Goal: Check status: Check status

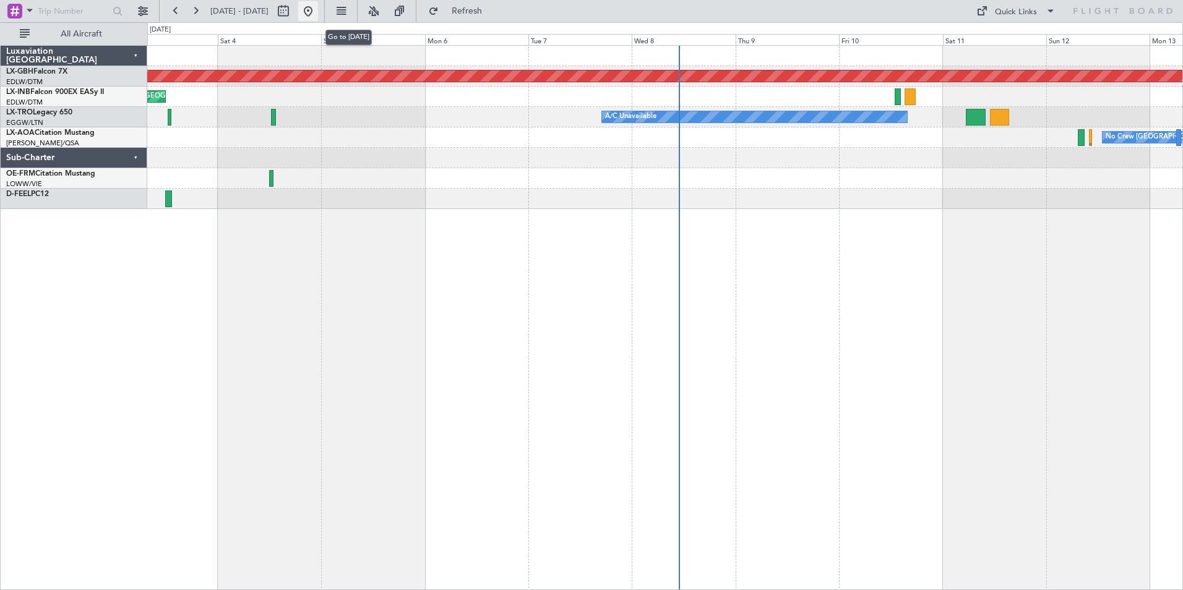
click at [318, 14] on button at bounding box center [308, 11] width 20 height 20
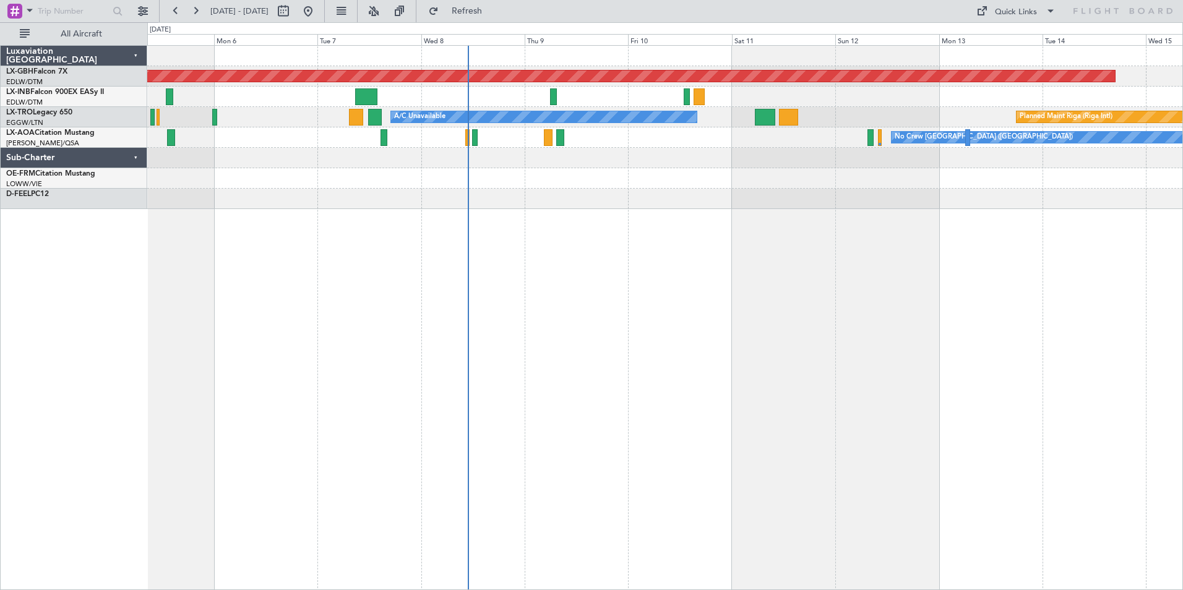
click at [505, 249] on div "Planned Maint Nurnberg Planned Maint [GEOGRAPHIC_DATA] A/C Unavailable Planned …" at bounding box center [665, 317] width 1036 height 545
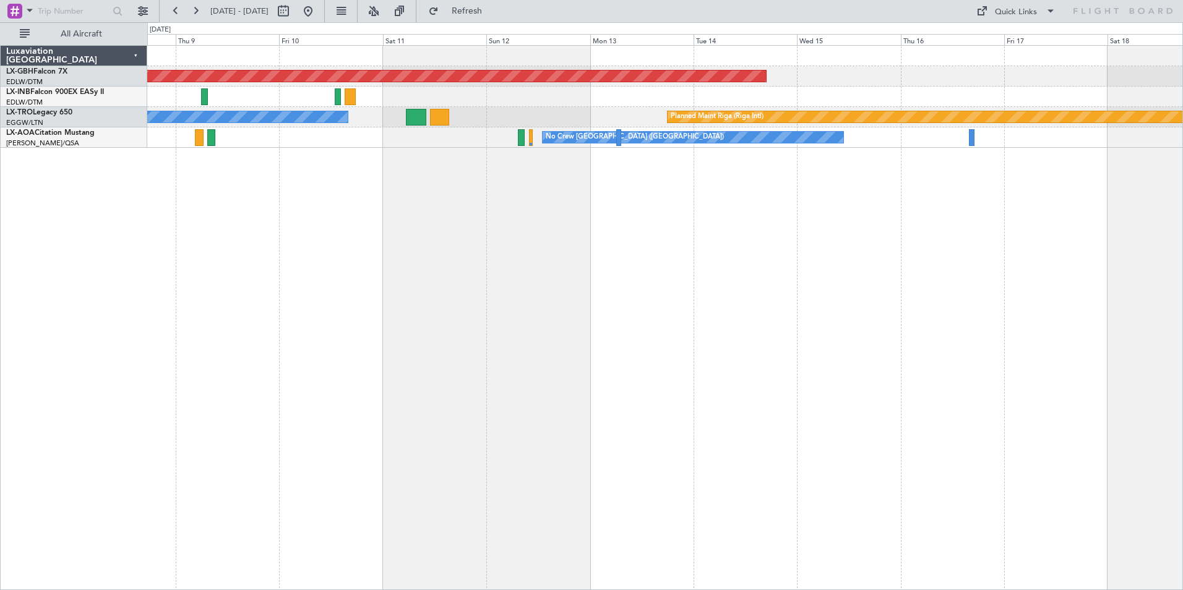
click at [522, 238] on div "Planned Maint Nurnberg A/C Unavailable Planned Maint [GEOGRAPHIC_DATA] (Riga In…" at bounding box center [665, 317] width 1036 height 545
click at [48, 97] on div "LX-INB Falcon 900EX EASy II" at bounding box center [76, 92] width 140 height 11
click at [48, 92] on link "LX-INB Falcon 900EX EASy II" at bounding box center [55, 91] width 98 height 7
click at [318, 11] on button at bounding box center [308, 11] width 20 height 20
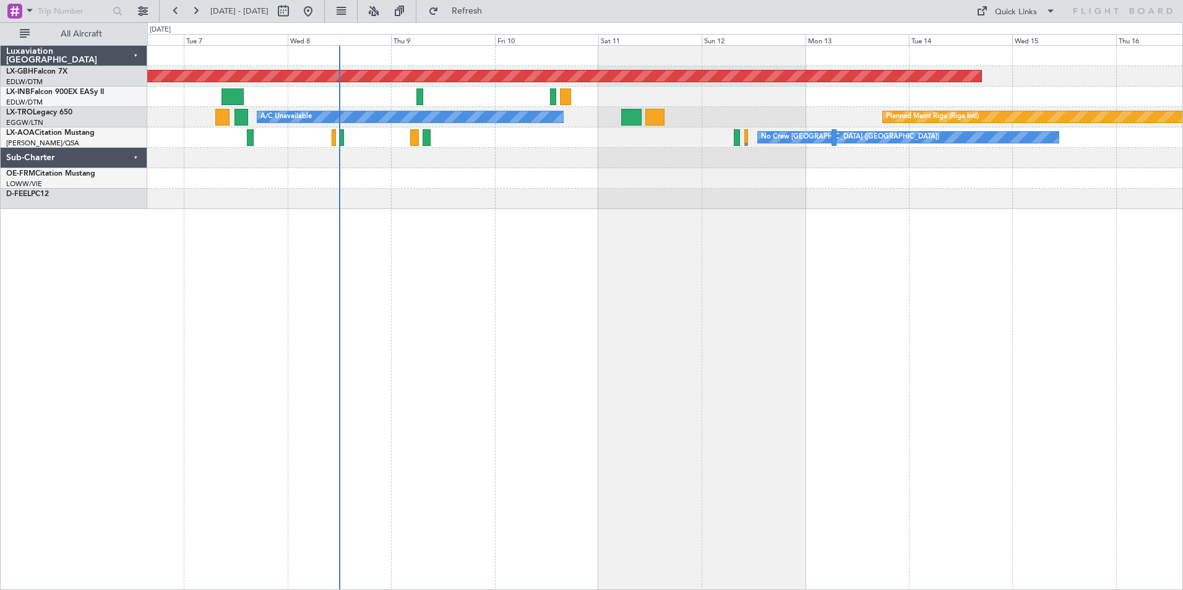
click at [663, 192] on div at bounding box center [664, 199] width 1035 height 20
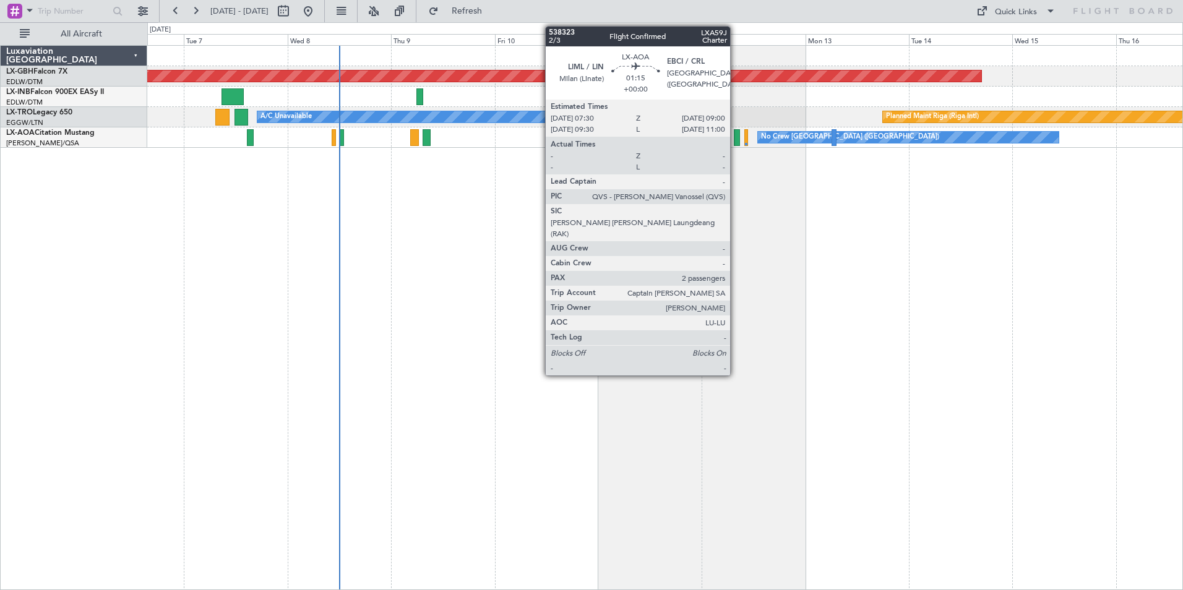
click at [736, 139] on div at bounding box center [737, 137] width 7 height 17
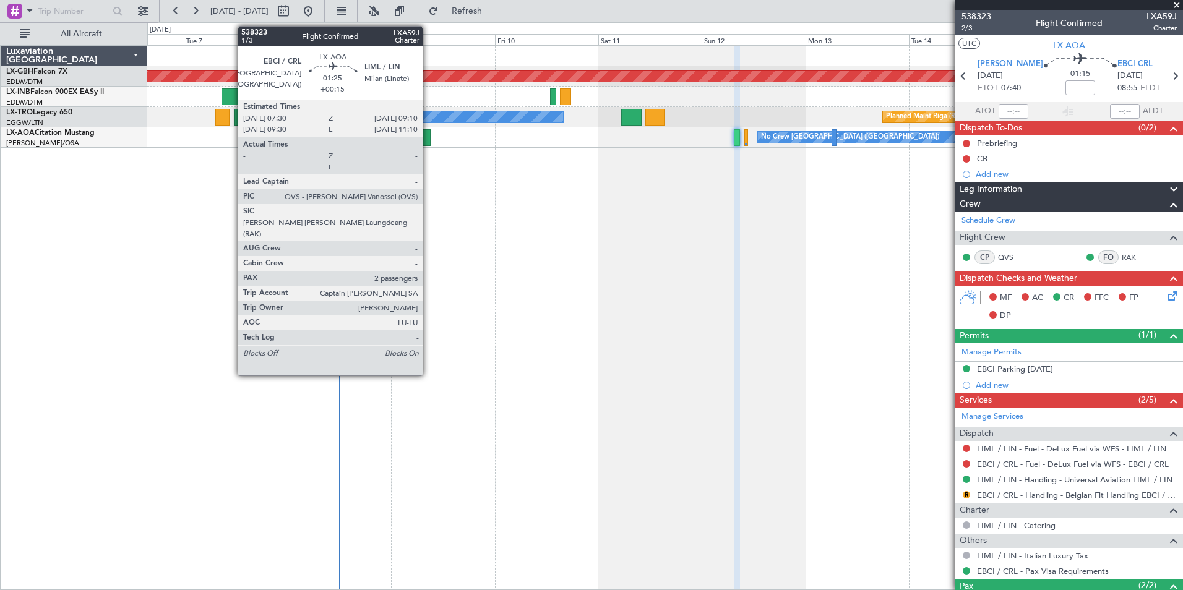
click at [428, 133] on div at bounding box center [426, 137] width 7 height 17
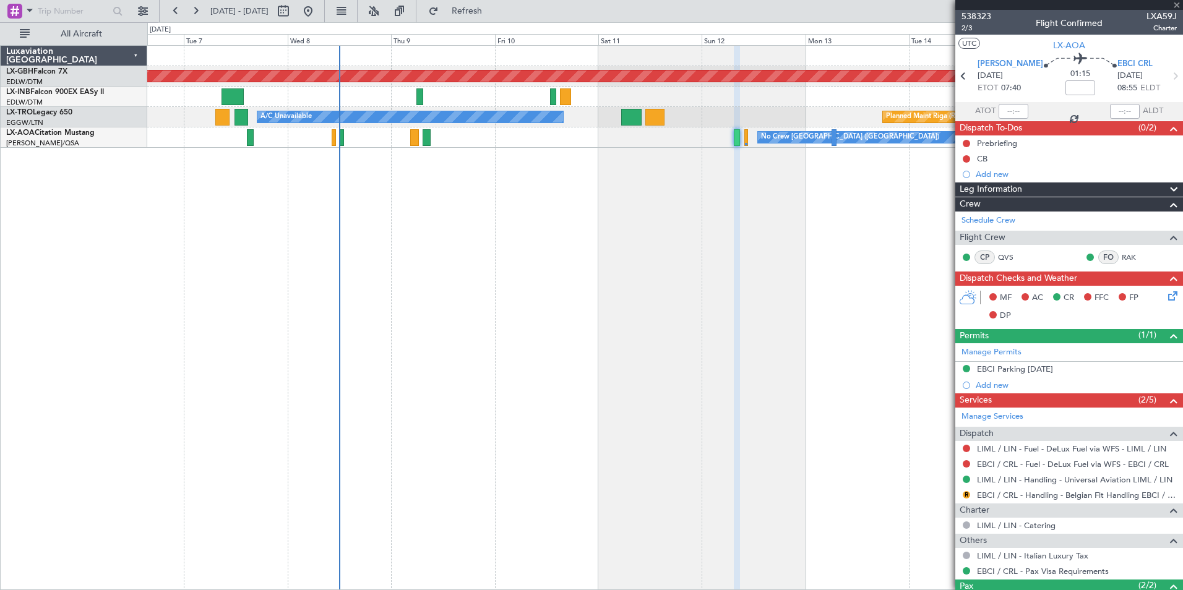
type input "+00:15"
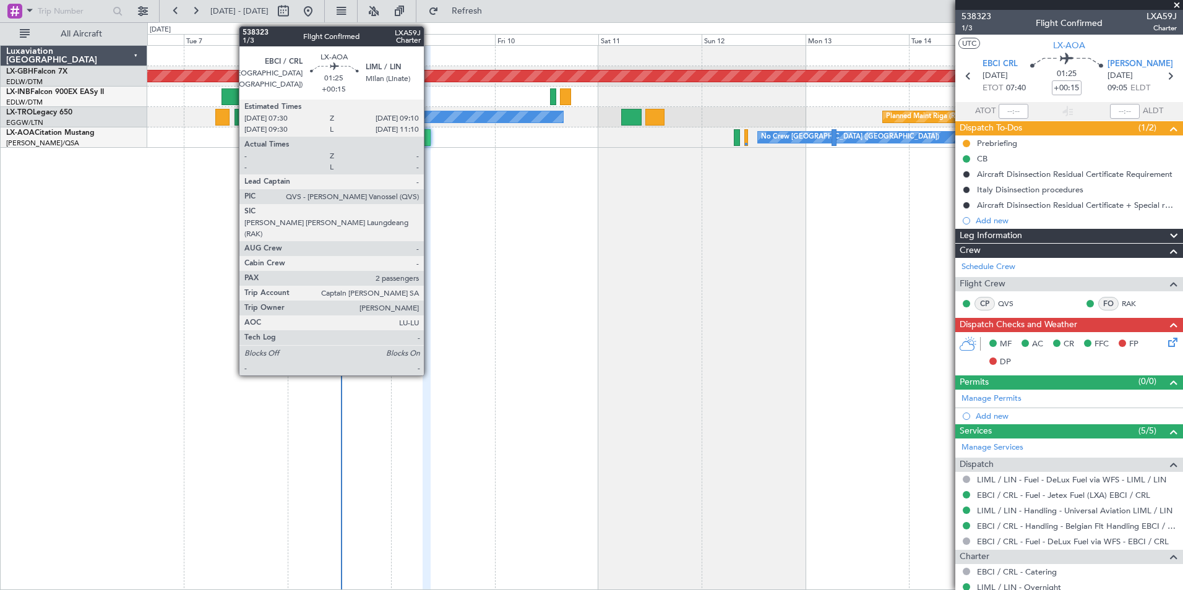
click at [429, 139] on div at bounding box center [426, 137] width 7 height 17
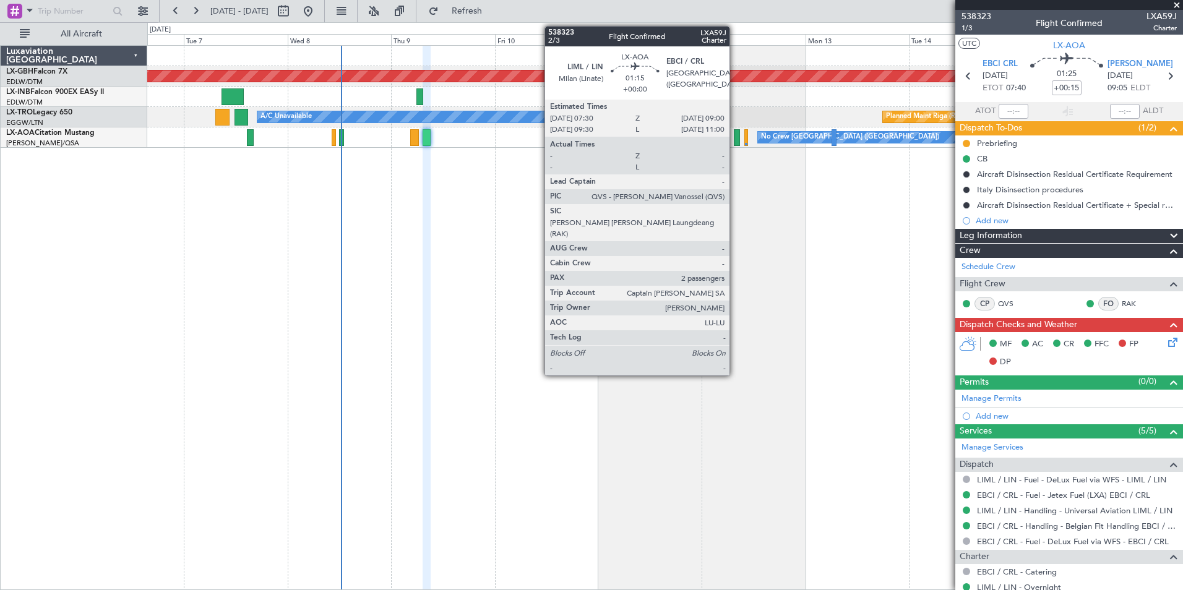
click at [735, 140] on div at bounding box center [737, 137] width 7 height 17
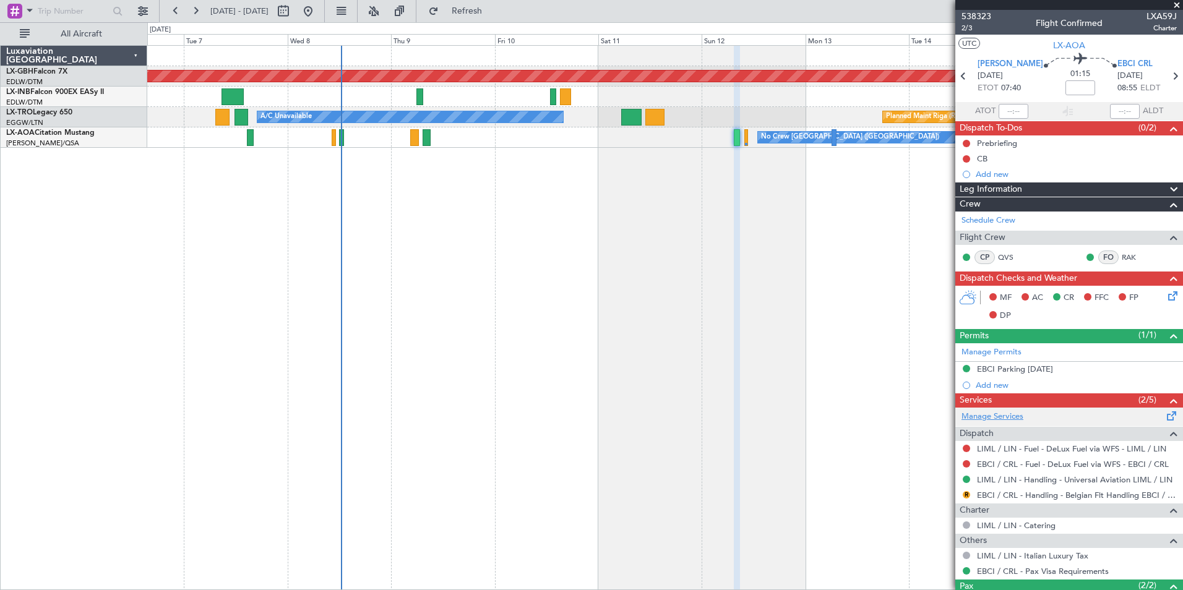
click at [1010, 421] on link "Manage Services" at bounding box center [992, 417] width 62 height 12
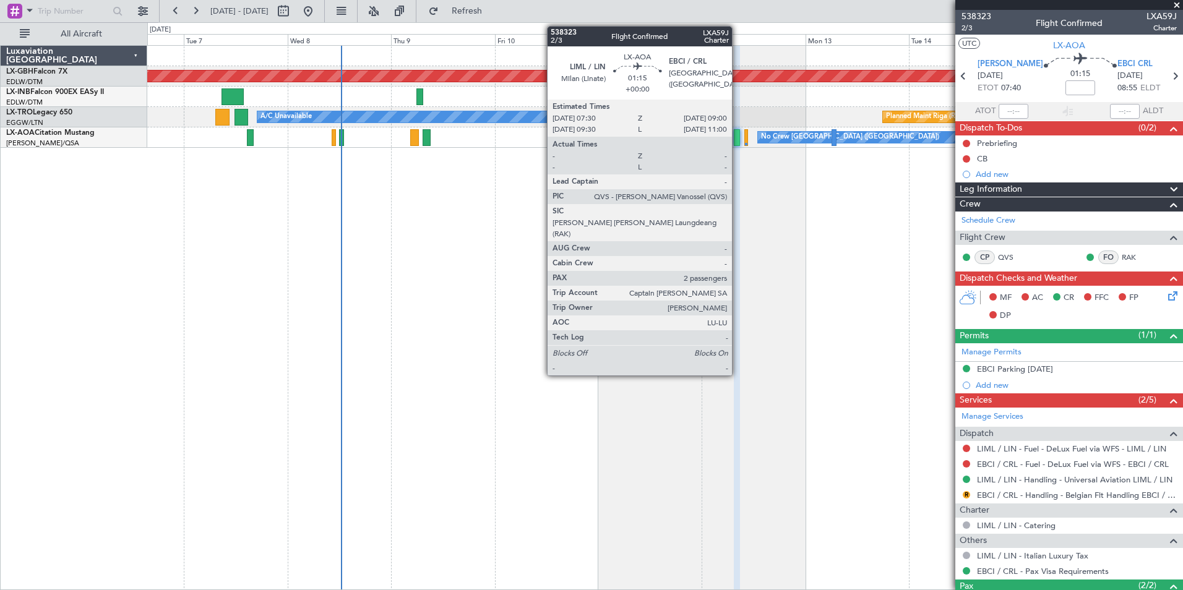
click at [737, 137] on div at bounding box center [737, 137] width 7 height 17
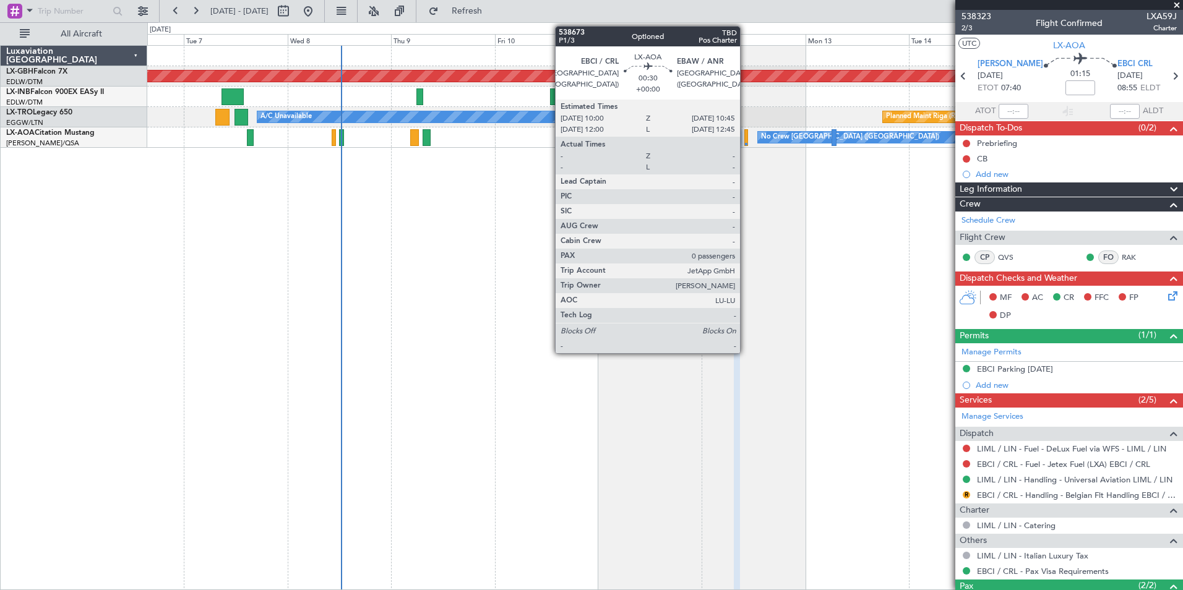
click at [745, 139] on div at bounding box center [746, 137] width 4 height 17
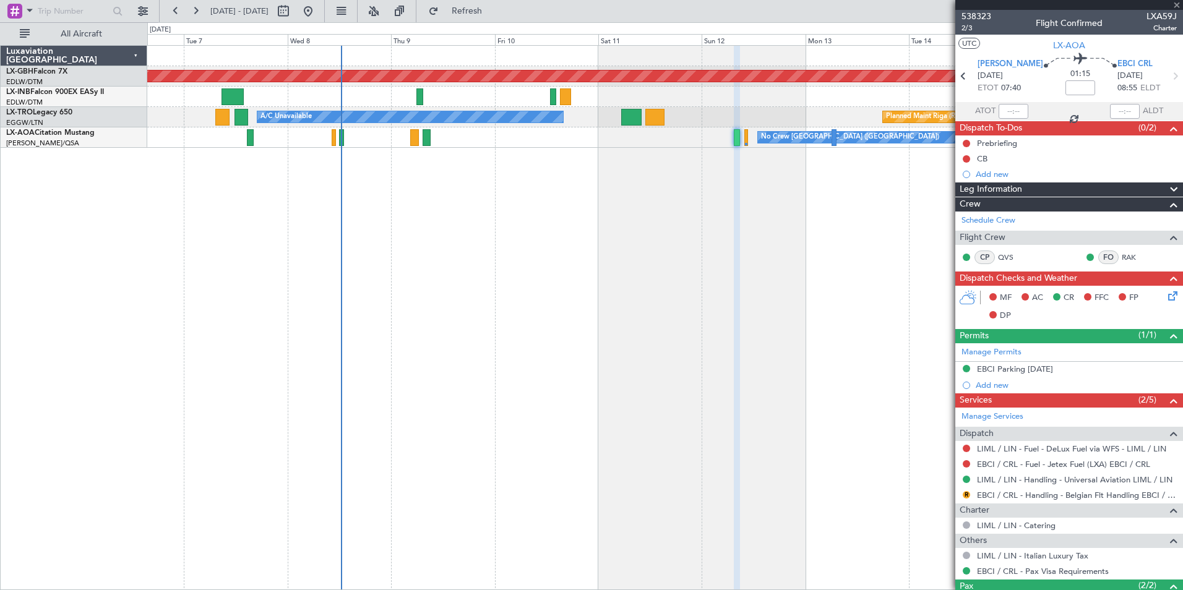
type input "0"
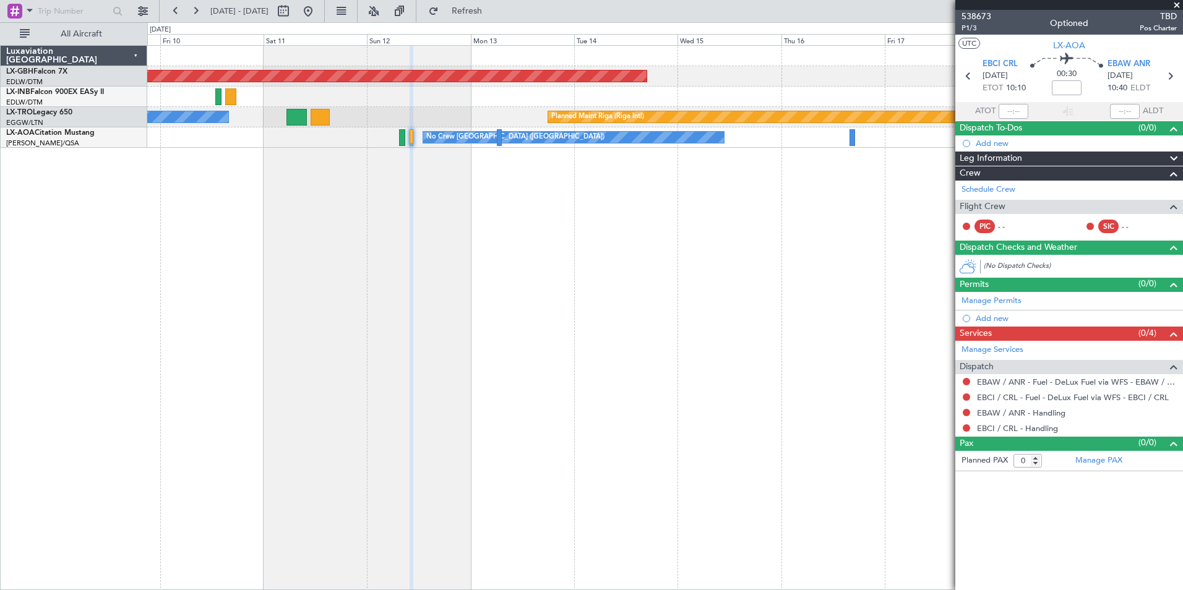
click at [359, 228] on div "Planned Maint Nurnberg Planned Maint [GEOGRAPHIC_DATA] (Riga Intl) A/C Unavaila…" at bounding box center [665, 317] width 1036 height 545
